Goal: Transaction & Acquisition: Obtain resource

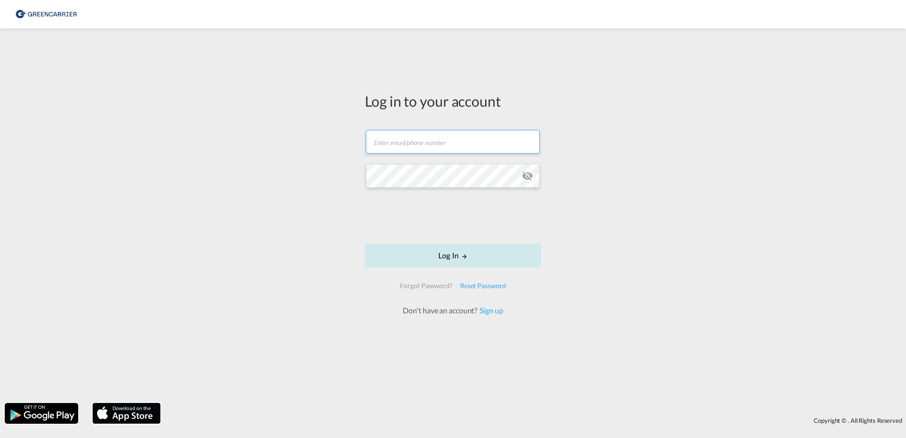
type input "[EMAIL_ADDRESS][DOMAIN_NAME]"
click at [491, 263] on button "Log In" at bounding box center [453, 255] width 176 height 24
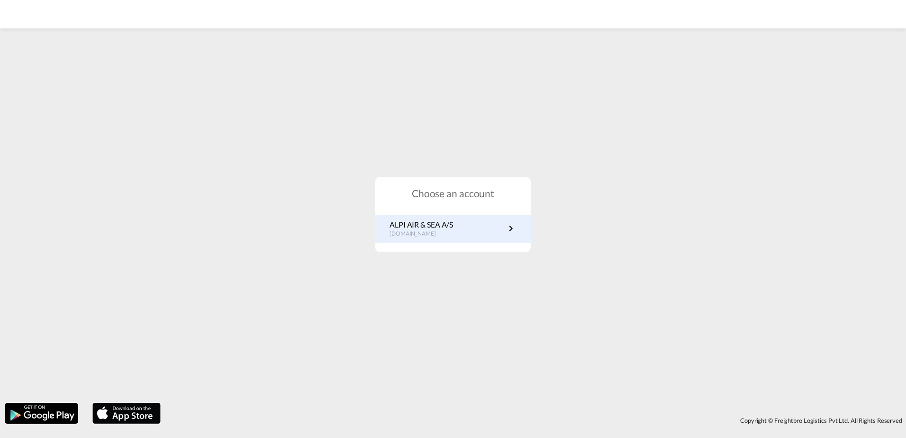
click at [451, 224] on p "ALPI AIR & SEA A/S" at bounding box center [420, 224] width 63 height 10
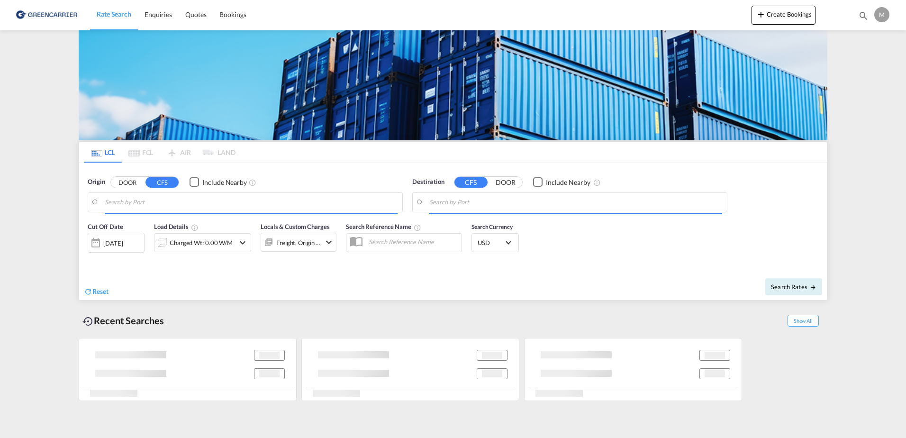
type input "DK-5210, Odense NV"
type input "Tokyo, JPTYO"
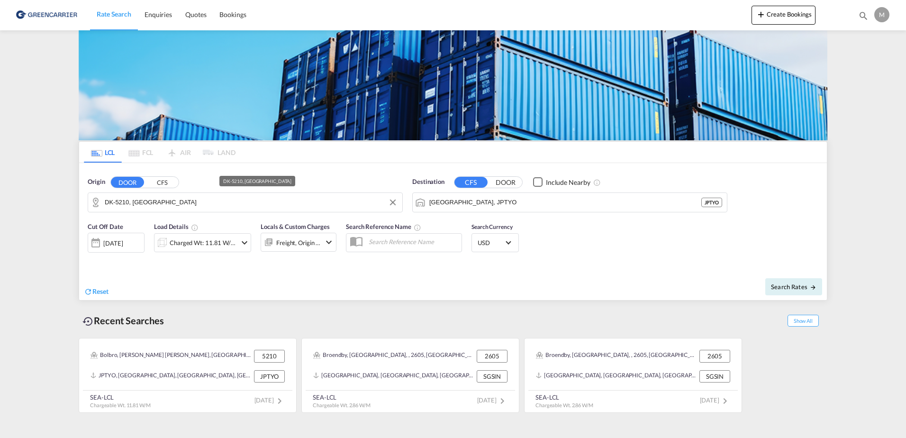
click at [177, 203] on input "DK-5210, Odense NV" at bounding box center [251, 202] width 293 height 14
click at [176, 203] on input "DK-5210, Odense NV" at bounding box center [251, 202] width 293 height 14
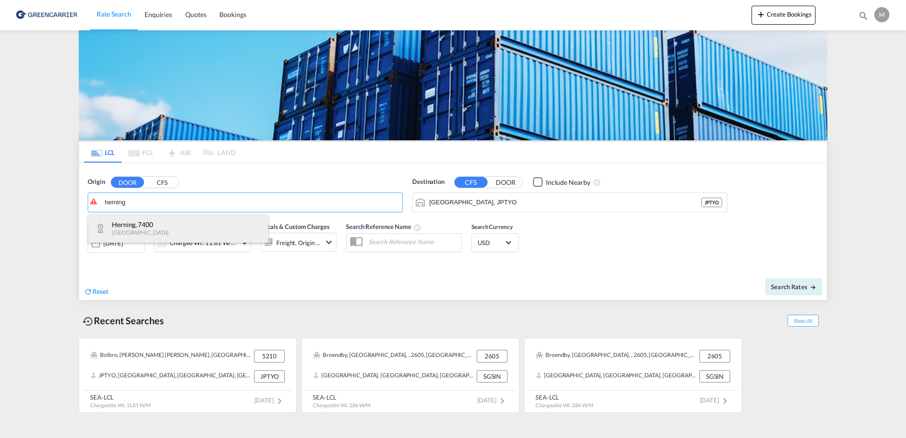
click at [171, 219] on div "Herning , 7400 Denmark DK-7400" at bounding box center [178, 228] width 180 height 28
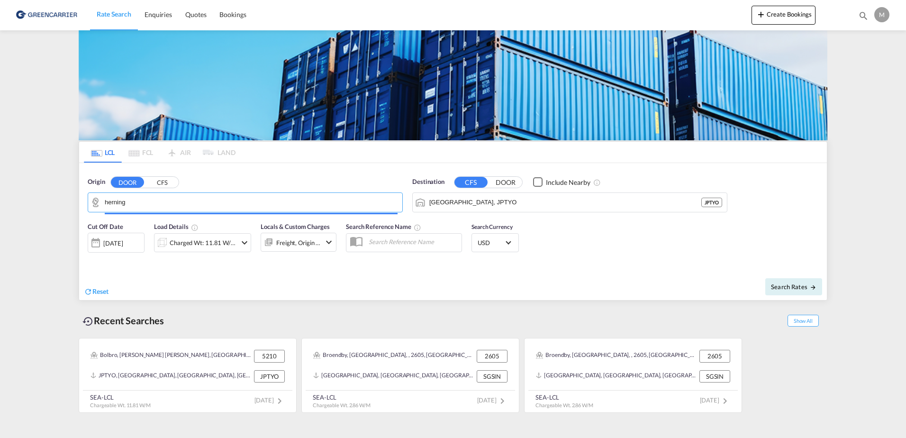
type input "DK-7400, Herning"
click at [488, 206] on input "Tokyo, JPTYO" at bounding box center [575, 202] width 293 height 14
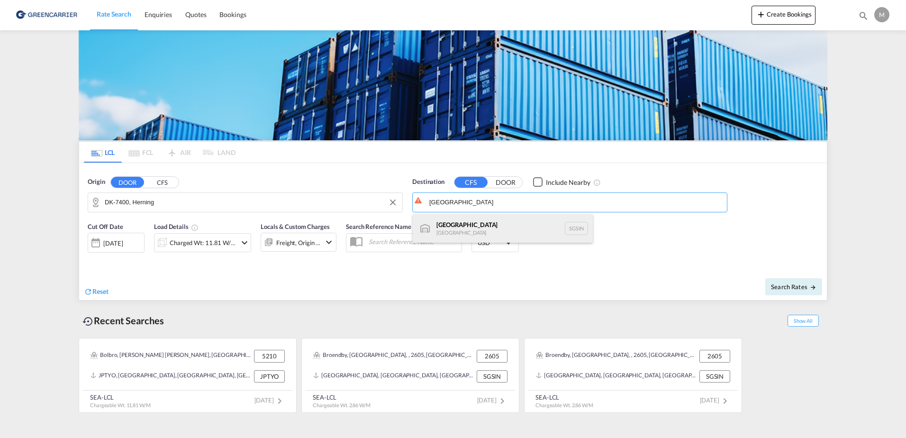
click at [499, 224] on div "Singapore Singapore SGSIN" at bounding box center [503, 228] width 180 height 28
type input "Singapore, SGSIN"
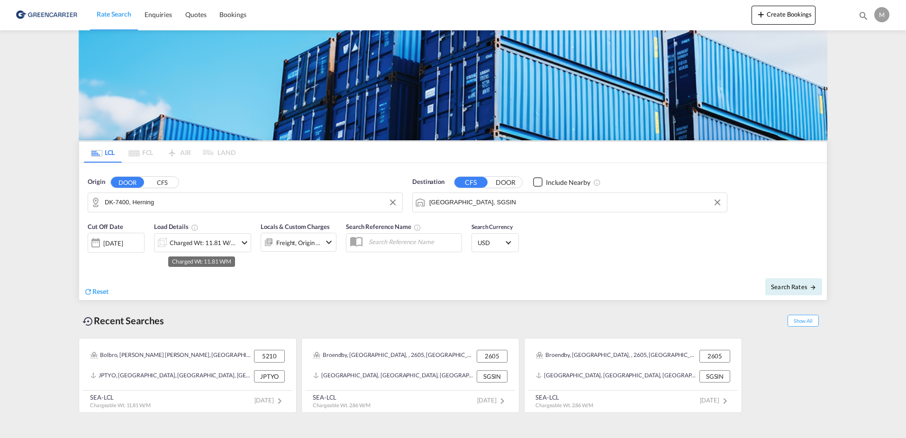
click at [195, 245] on div "Charged Wt: 11.81 W/M" at bounding box center [203, 242] width 67 height 13
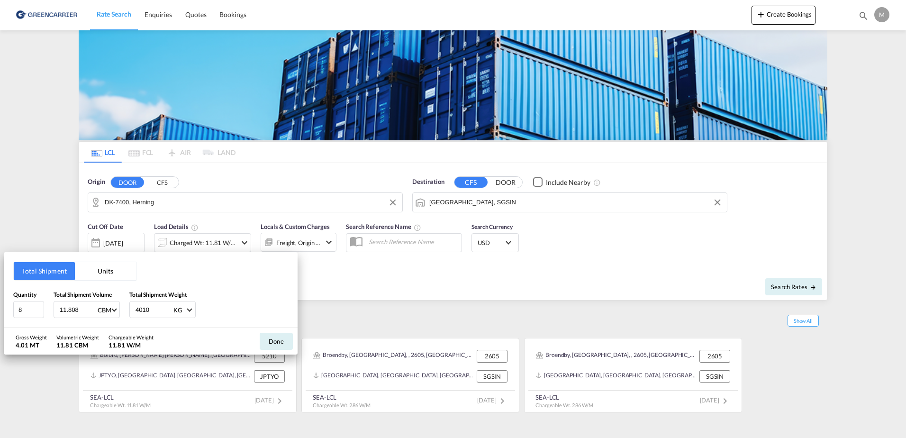
drag, startPoint x: 77, startPoint y: 312, endPoint x: 55, endPoint y: 312, distance: 21.3
click at [55, 312] on div "11.808 CBM CBM CFT" at bounding box center [87, 309] width 66 height 17
drag, startPoint x: 32, startPoint y: 307, endPoint x: -5, endPoint y: 307, distance: 37.4
click at [0, 307] on html "Rate Search Enquiries Quotes Bookings Rate Search Enquiries" at bounding box center [453, 219] width 906 height 438
type input "11"
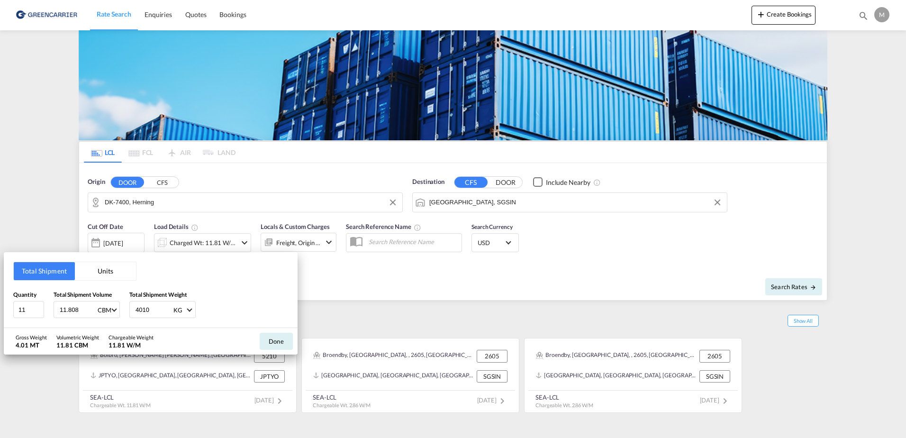
click at [87, 312] on input "11.808" at bounding box center [78, 309] width 38 height 16
drag, startPoint x: 84, startPoint y: 311, endPoint x: 60, endPoint y: 309, distance: 24.7
click at [60, 309] on input "11.808" at bounding box center [78, 309] width 38 height 16
type input "8.96"
drag, startPoint x: 158, startPoint y: 308, endPoint x: 78, endPoint y: 305, distance: 80.1
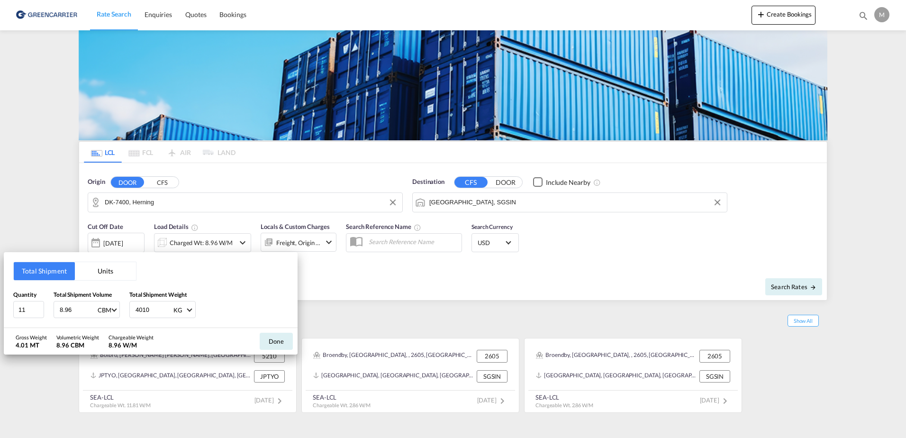
click at [78, 305] on div "Quantity 11 Total Shipment Volume 8.96 CBM CBM CFT Total Shipment Weight 4010 K…" at bounding box center [150, 304] width 275 height 28
type input "2110"
click at [279, 335] on button "Done" at bounding box center [276, 340] width 33 height 17
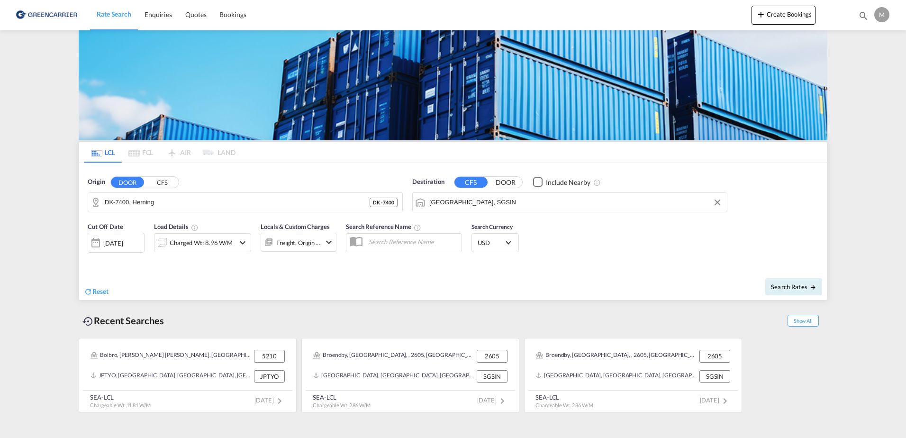
click at [130, 234] on div "17 Sep 2025" at bounding box center [116, 243] width 57 height 20
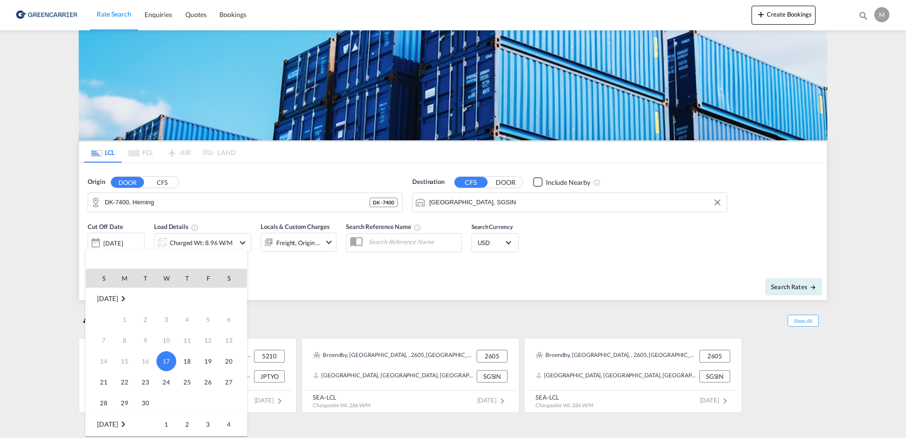
click at [384, 265] on div at bounding box center [453, 219] width 906 height 438
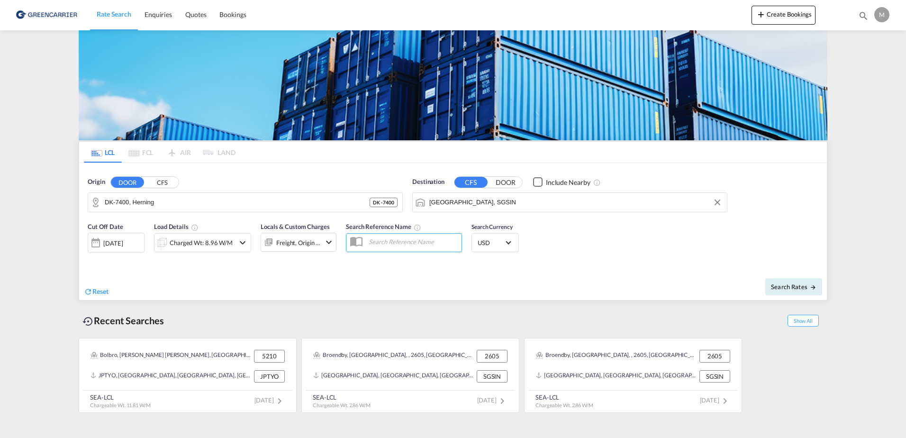
click at [120, 240] on div "17 Sep 2025" at bounding box center [112, 243] width 19 height 9
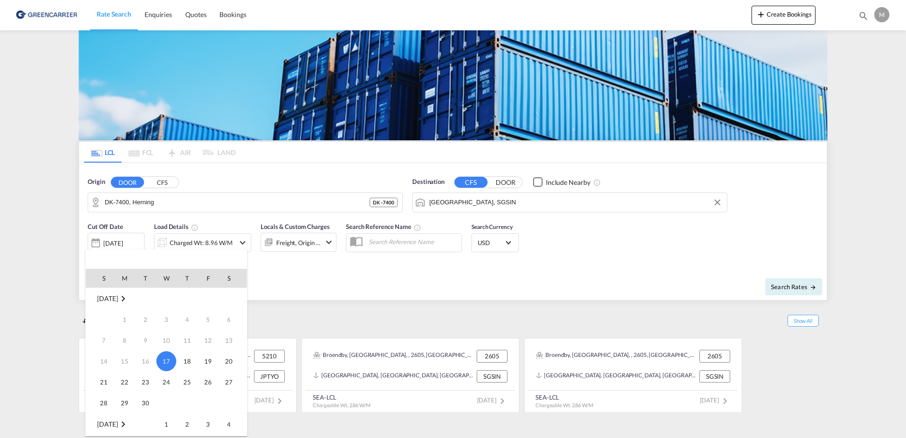
click at [308, 314] on div at bounding box center [453, 219] width 906 height 438
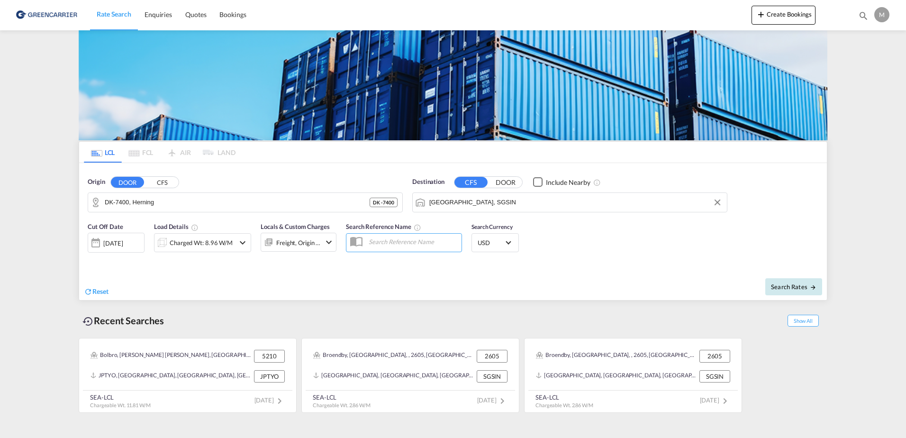
click at [801, 289] on span "Search Rates" at bounding box center [793, 287] width 45 height 8
type input "7400 to SGSIN / 17 Sep 2025"
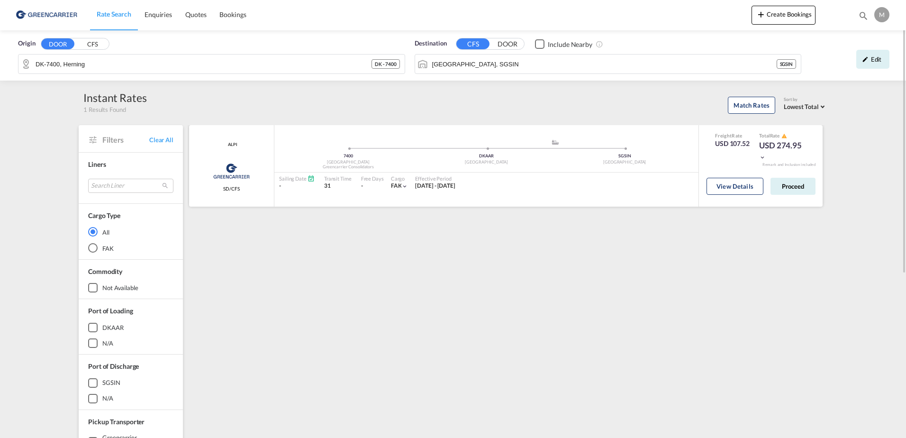
click at [727, 177] on div "View Details Proceed" at bounding box center [760, 188] width 109 height 27
click at [729, 184] on button "View Details" at bounding box center [734, 186] width 57 height 17
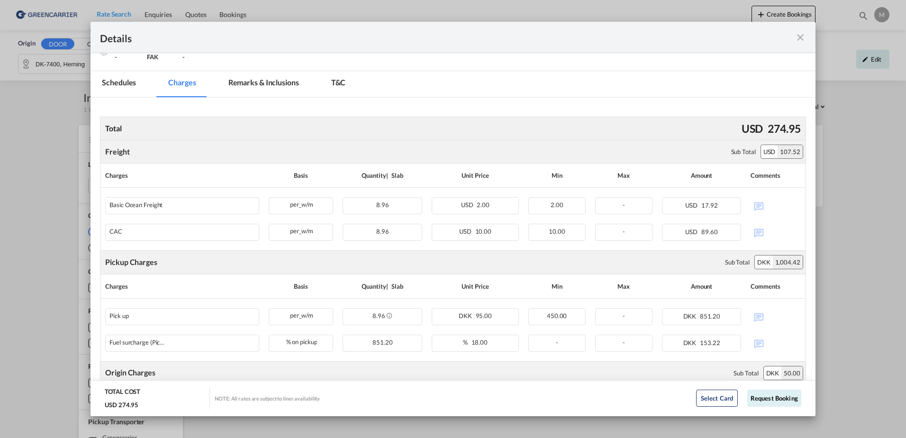
scroll to position [136, 0]
click at [807, 35] on div "Details" at bounding box center [452, 37] width 725 height 31
drag, startPoint x: 799, startPoint y: 36, endPoint x: 781, endPoint y: 38, distance: 17.6
click at [799, 37] on md-icon "icon-close fg-AAA8AD m-0 cursor" at bounding box center [799, 37] width 11 height 11
